Goal: Check status: Check status

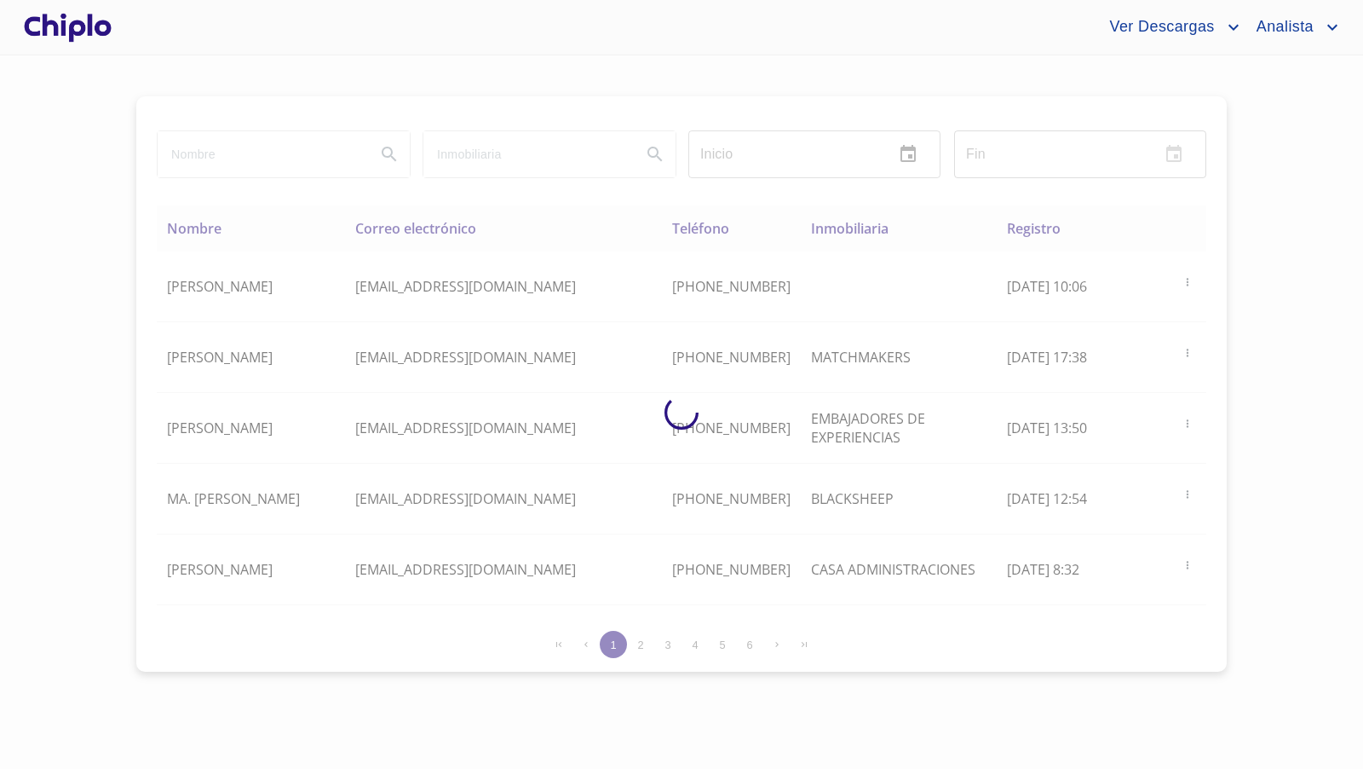
click at [95, 31] on div at bounding box center [67, 27] width 95 height 55
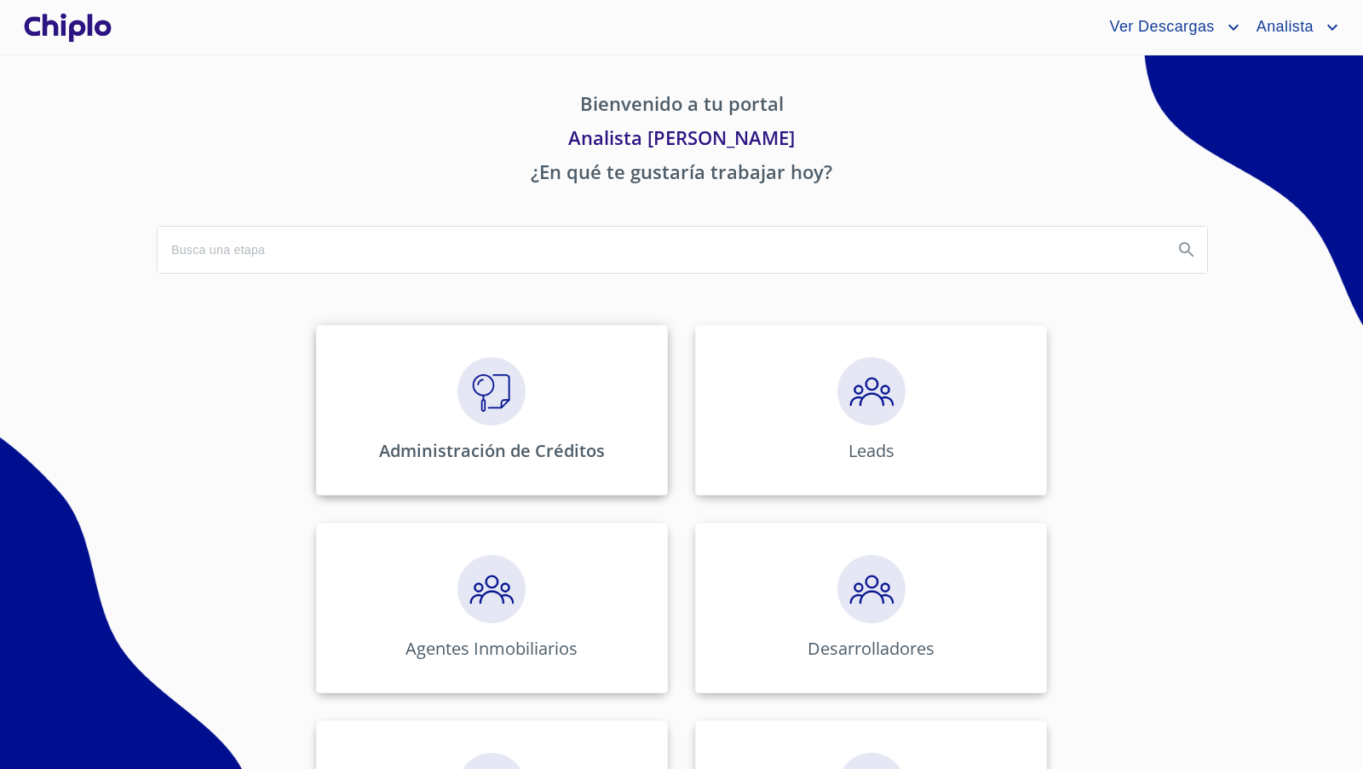
click at [509, 372] on img at bounding box center [492, 391] width 68 height 68
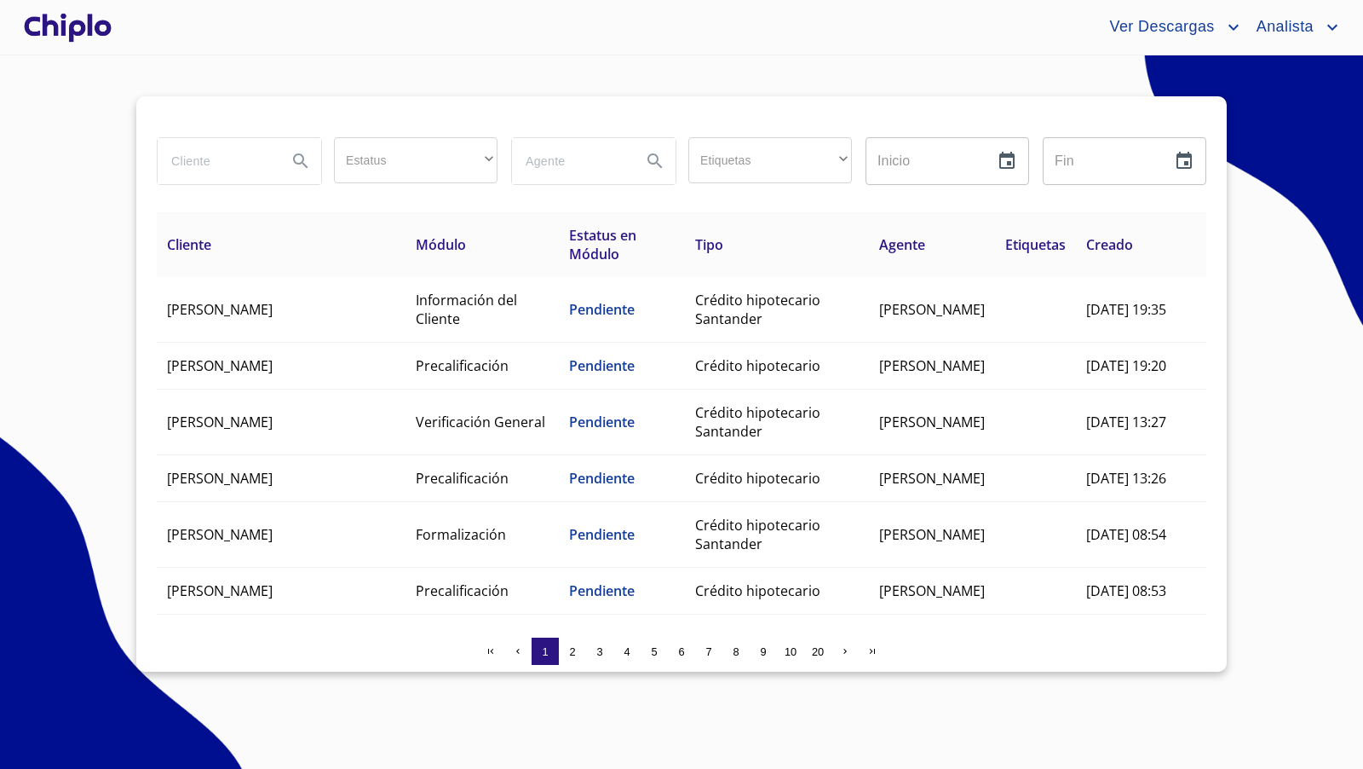
click at [199, 159] on input "search" at bounding box center [216, 161] width 116 height 46
type input "libe"
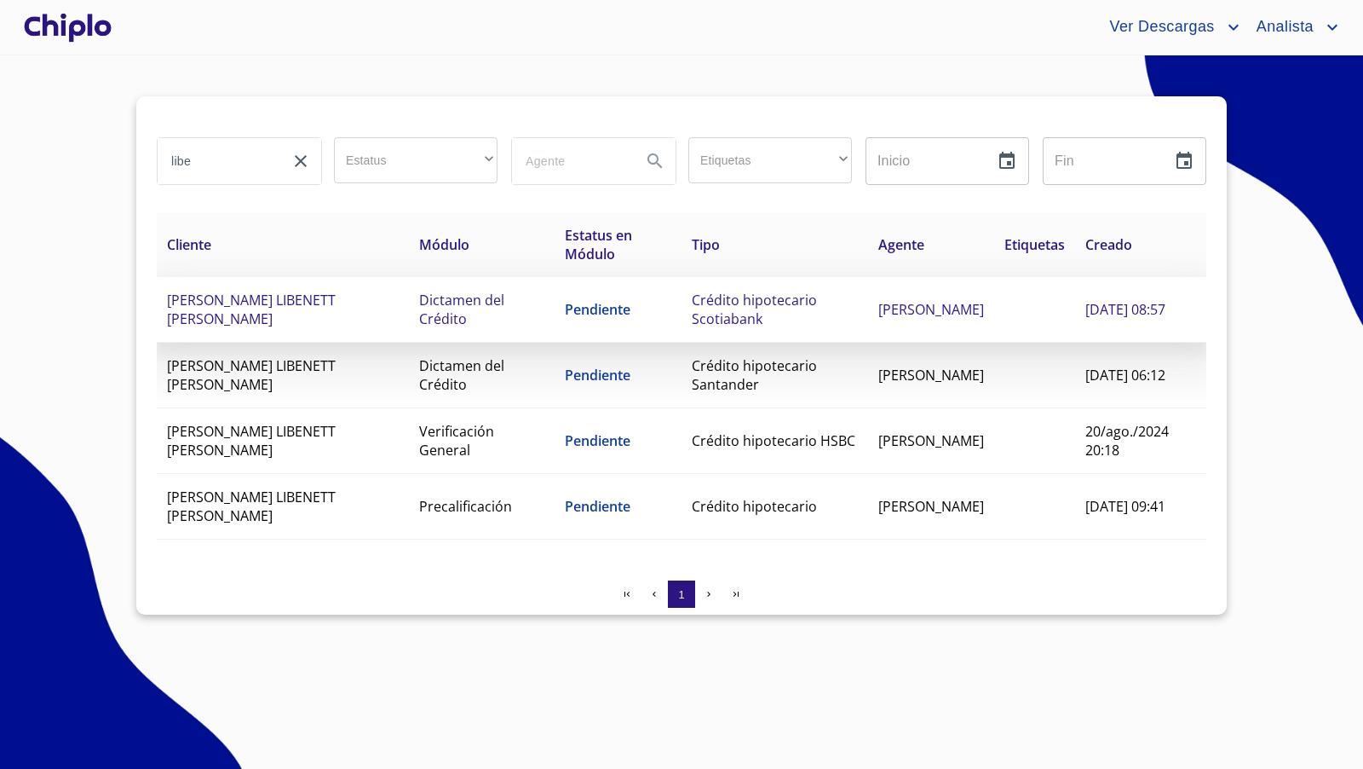
click at [336, 302] on span "[PERSON_NAME] LIBENETT [PERSON_NAME]" at bounding box center [251, 309] width 169 height 37
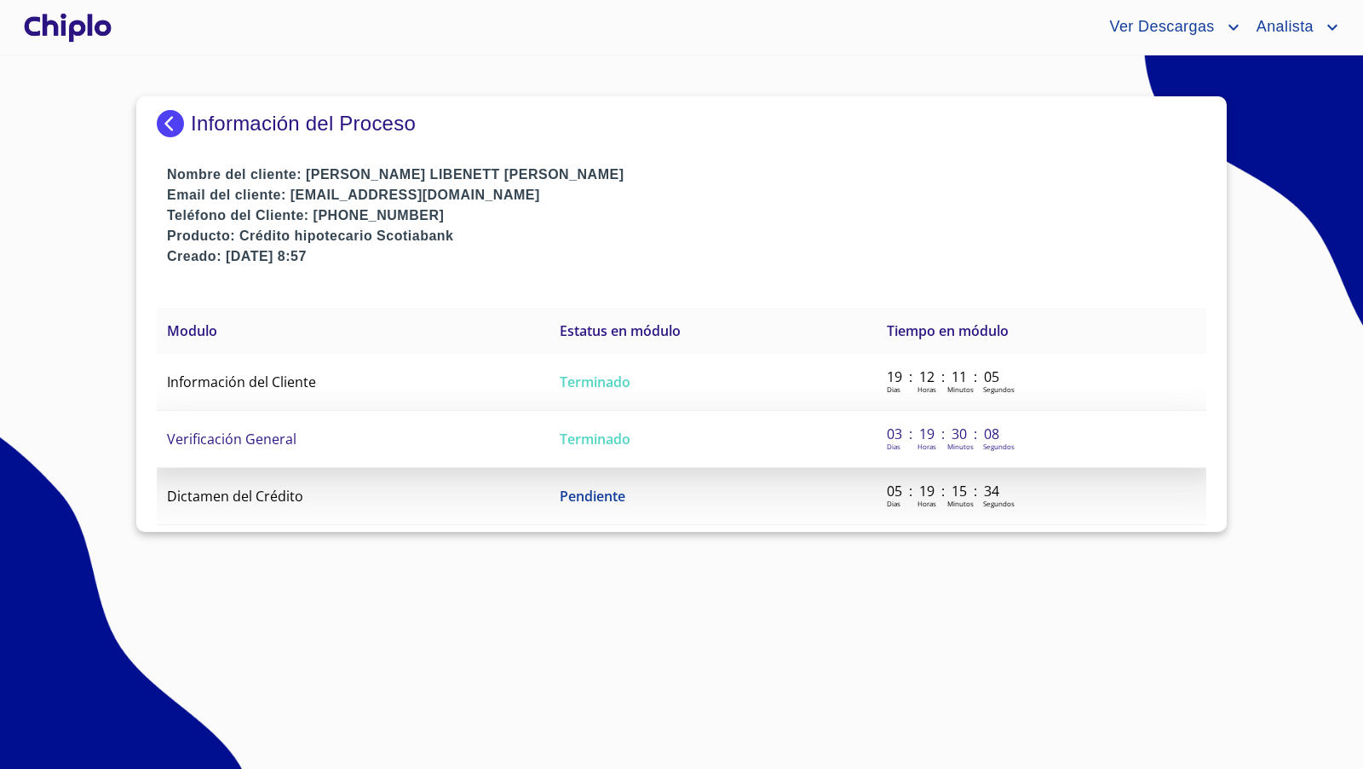
click at [274, 429] on span "Verificación General" at bounding box center [232, 438] width 130 height 19
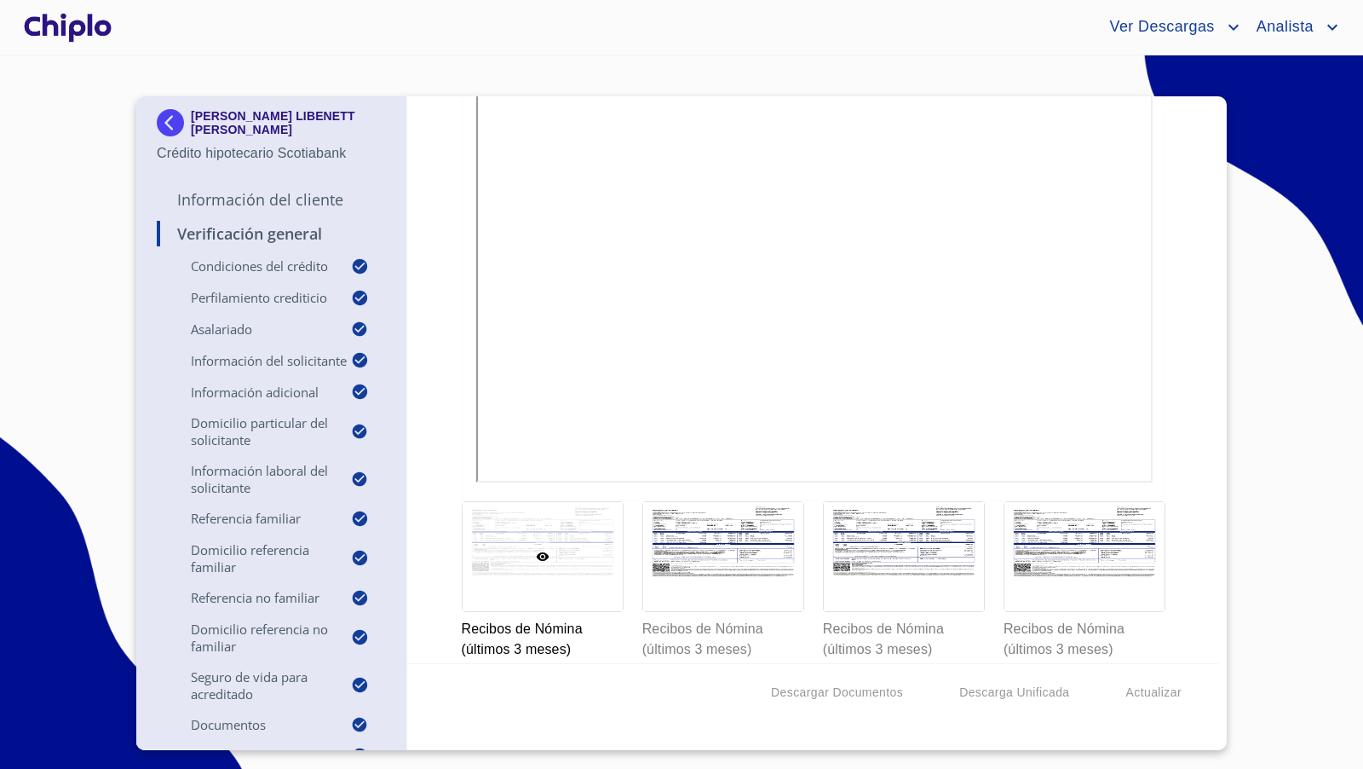
scroll to position [11449, 0]
click at [747, 511] on div at bounding box center [723, 554] width 160 height 109
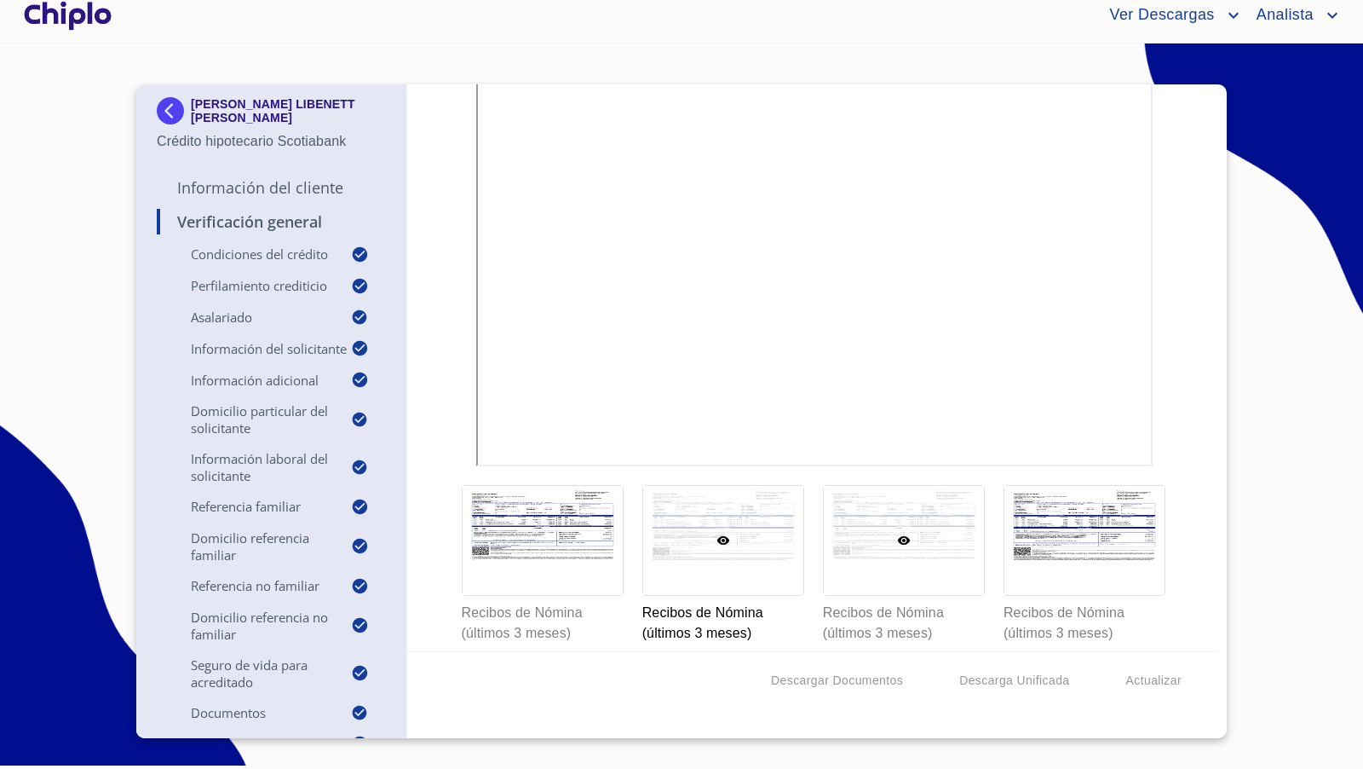
click at [888, 535] on div at bounding box center [904, 540] width 160 height 109
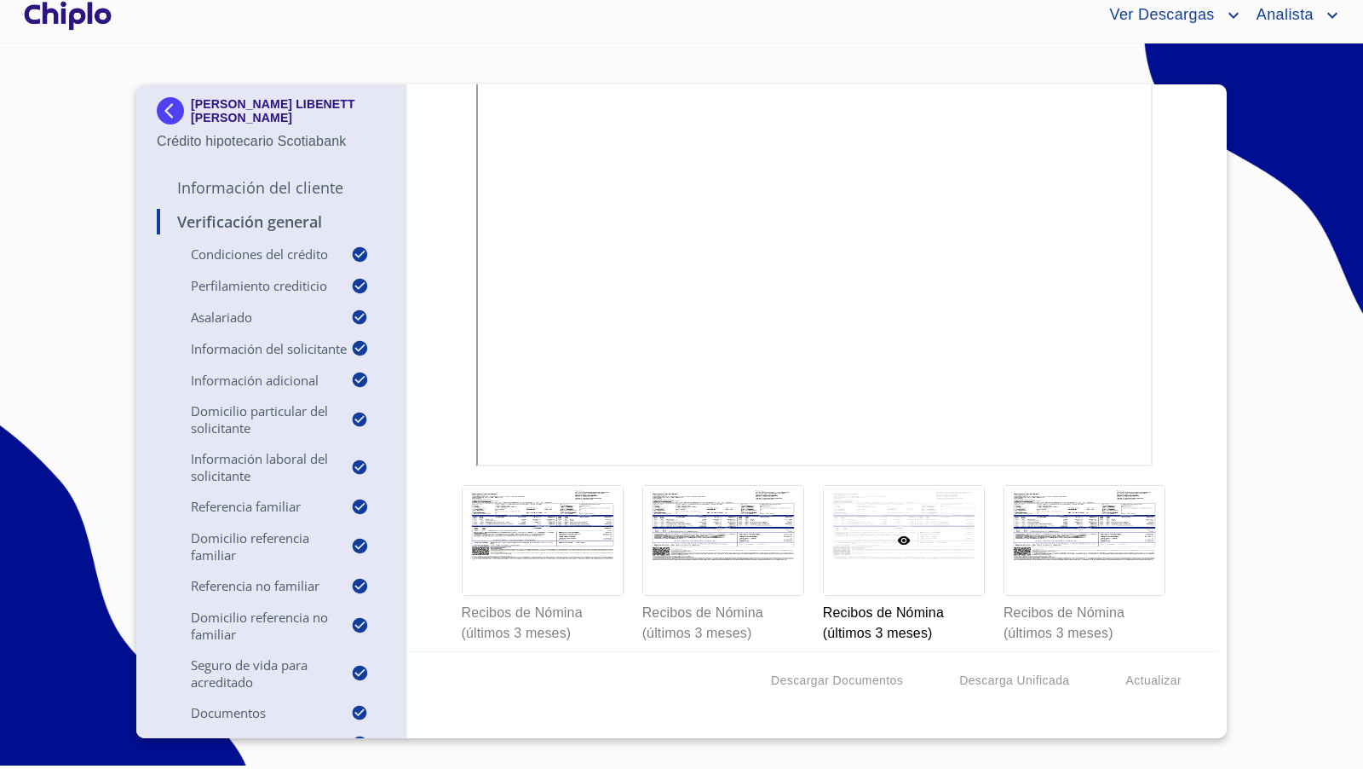
scroll to position [11245, 0]
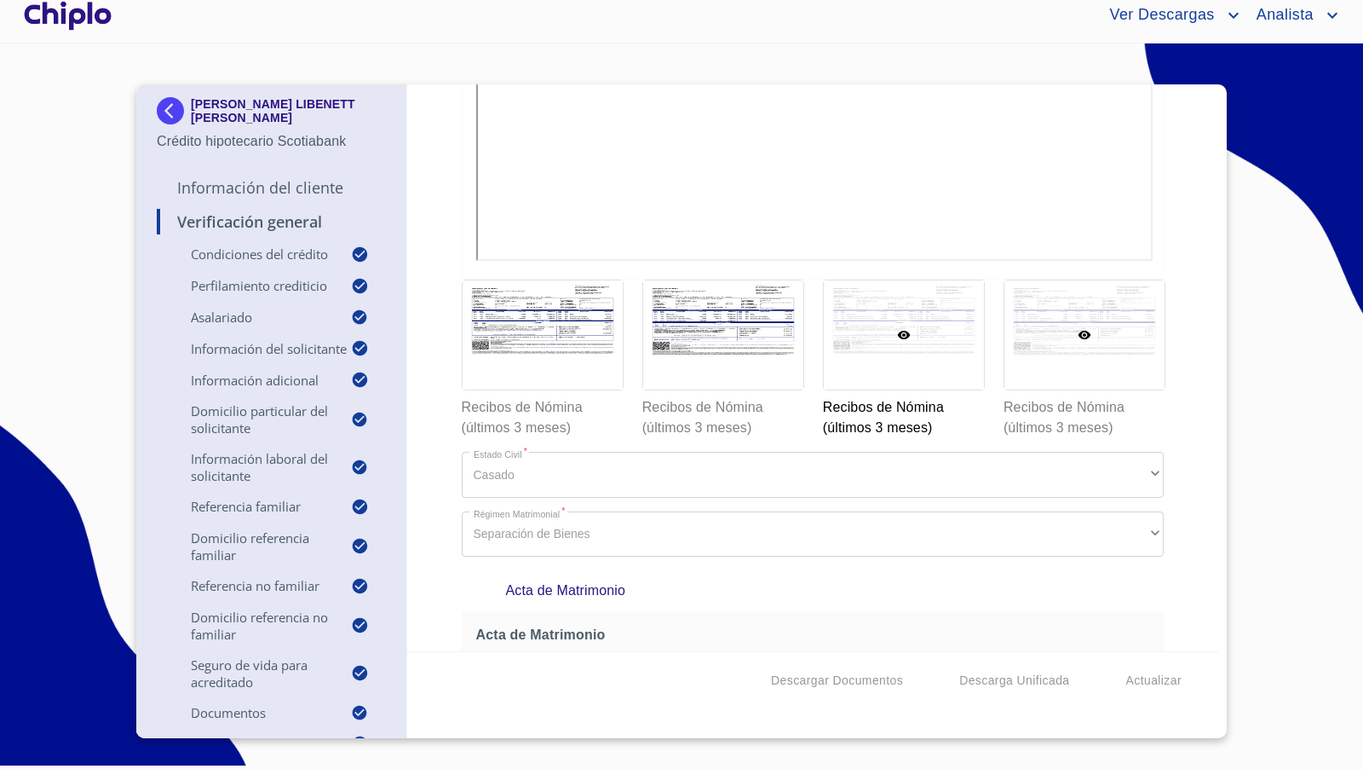
click at [1040, 314] on div at bounding box center [1085, 334] width 160 height 109
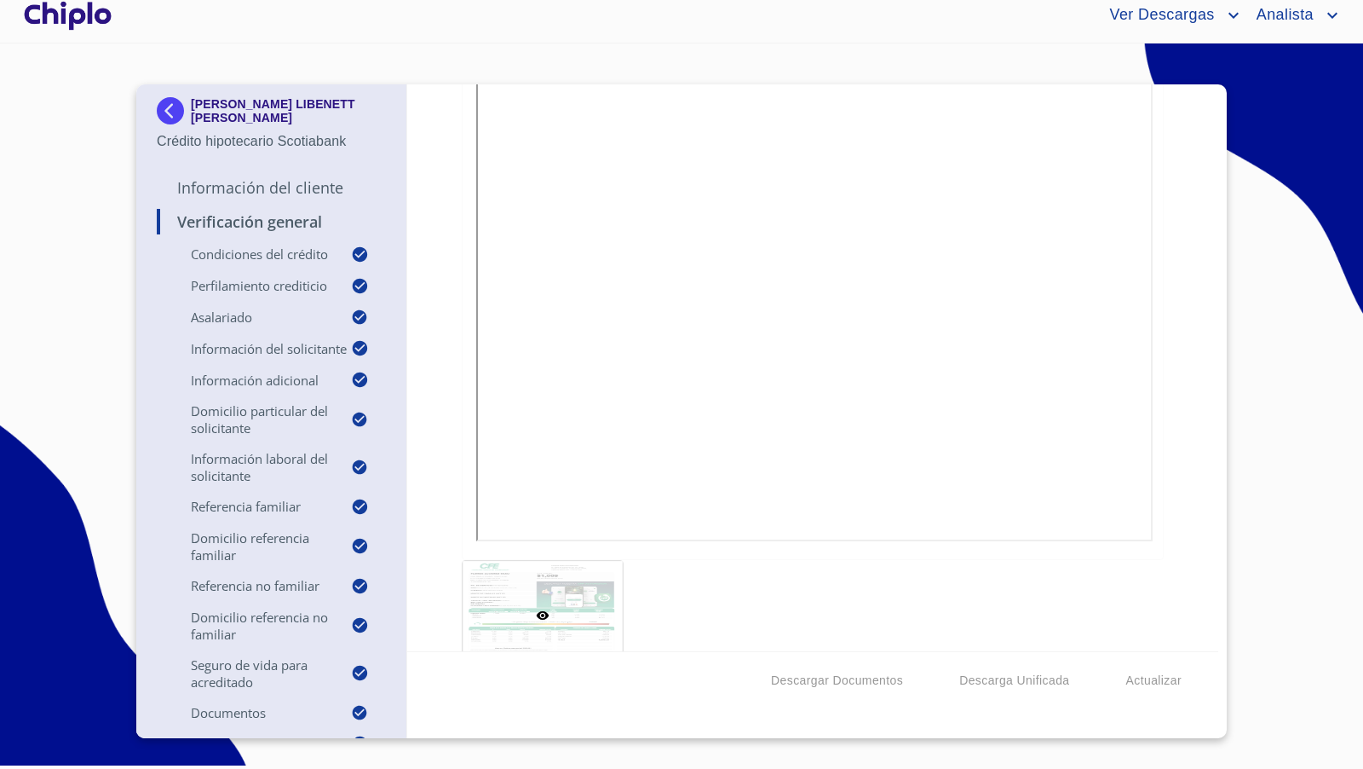
scroll to position [9132, 0]
